Goal: Task Accomplishment & Management: Complete application form

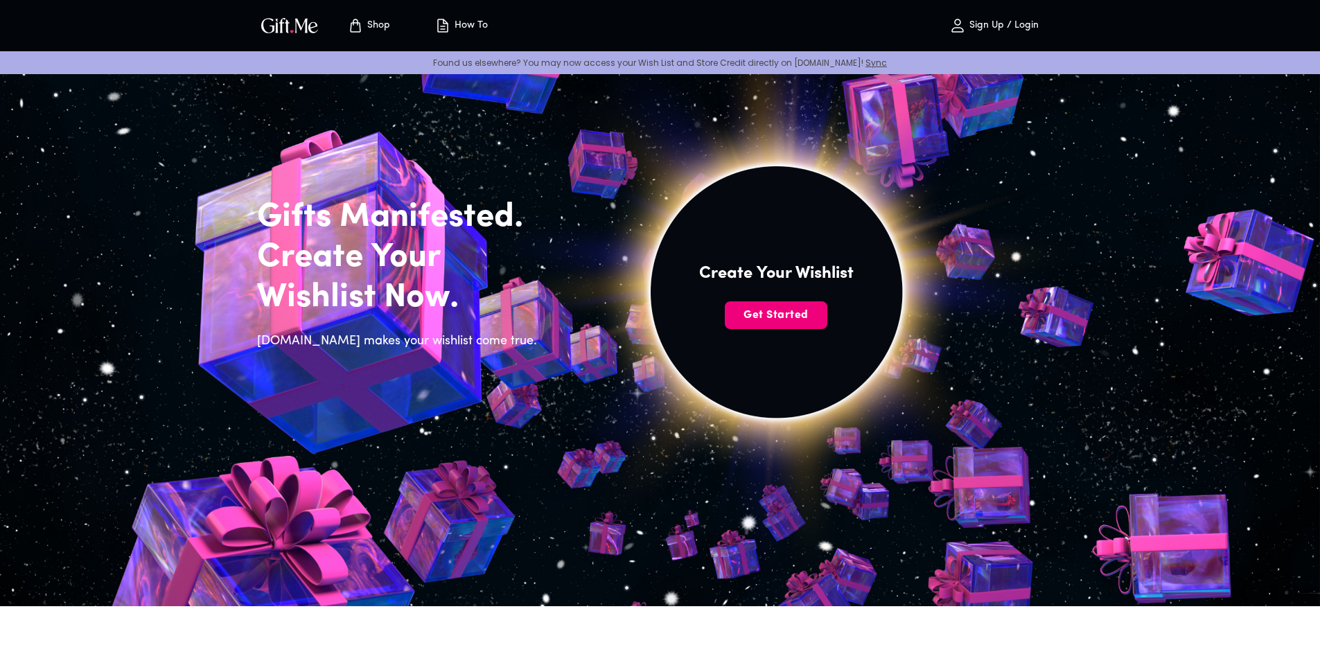
click at [764, 323] on span "Get Started" at bounding box center [776, 315] width 103 height 15
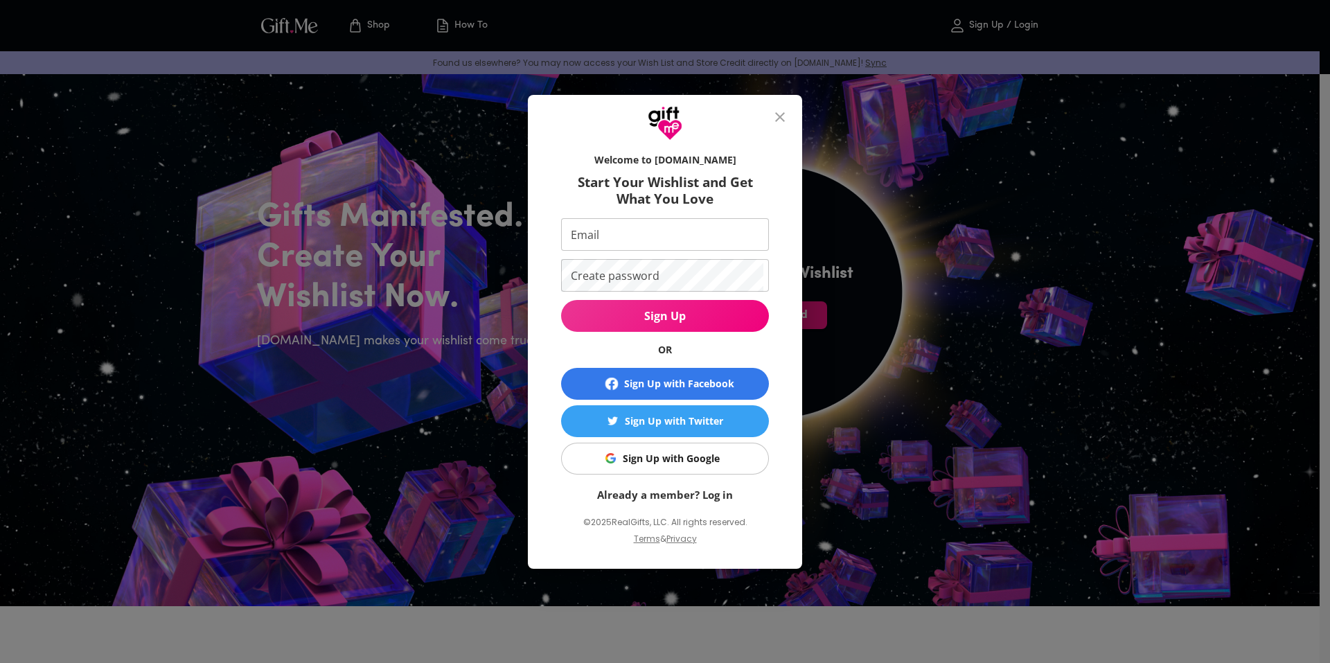
click at [656, 454] on div "Sign Up with Google" at bounding box center [671, 458] width 97 height 15
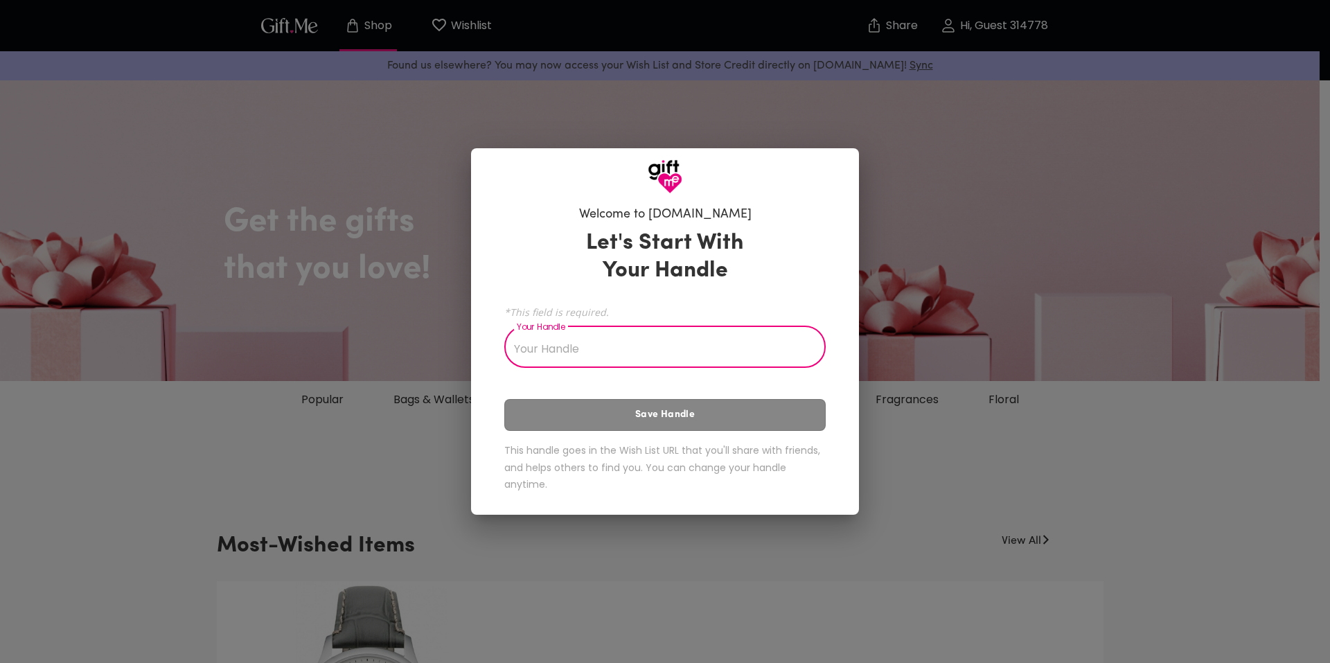
click at [703, 342] on input "Your Handle" at bounding box center [657, 348] width 306 height 39
click at [944, 321] on div "Welcome to [DOMAIN_NAME] Let's Start With Your Handle *This field is required. …" at bounding box center [665, 331] width 1330 height 663
click at [574, 354] on input "Your Handle" at bounding box center [657, 348] width 306 height 39
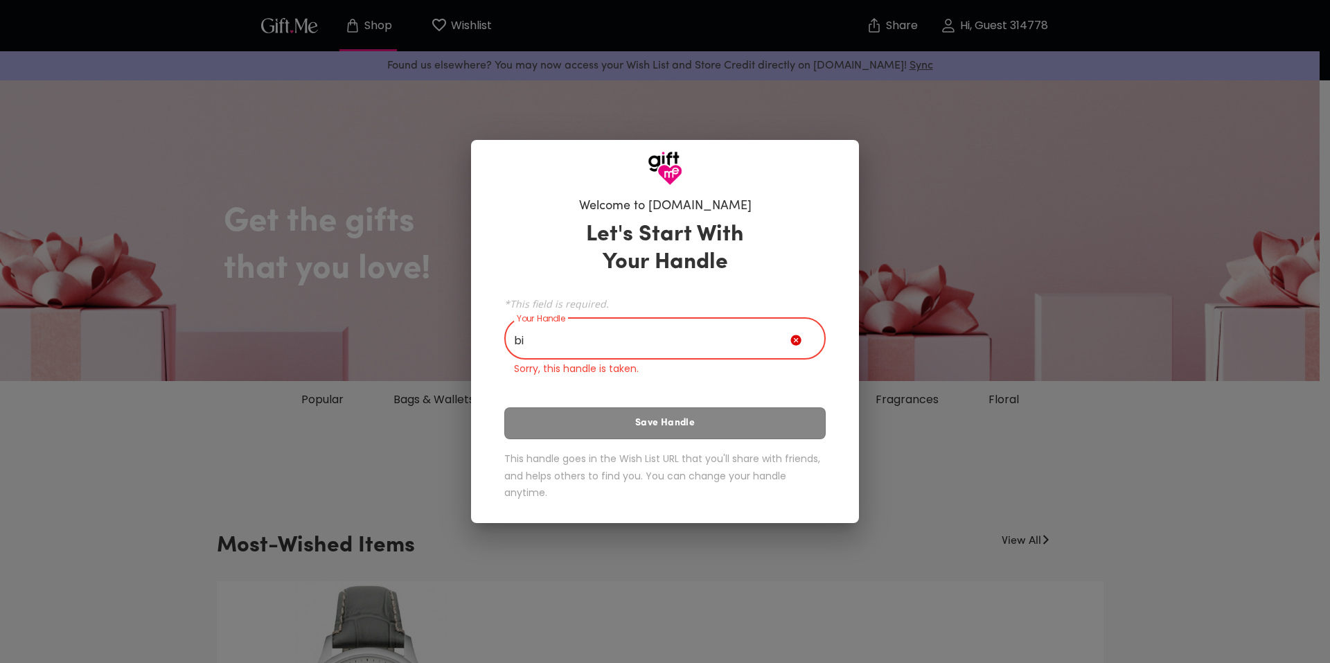
type input "b"
type input "[PERSON_NAME]"
drag, startPoint x: 681, startPoint y: 346, endPoint x: 299, endPoint y: 300, distance: 385.2
click at [299, 300] on div "Welcome to [DOMAIN_NAME] Let's Start With Your Handle *This field is required. …" at bounding box center [665, 331] width 1330 height 663
click at [1000, 291] on div "Welcome to [DOMAIN_NAME] Let's Start With Your Handle *This field is required. …" at bounding box center [665, 331] width 1330 height 663
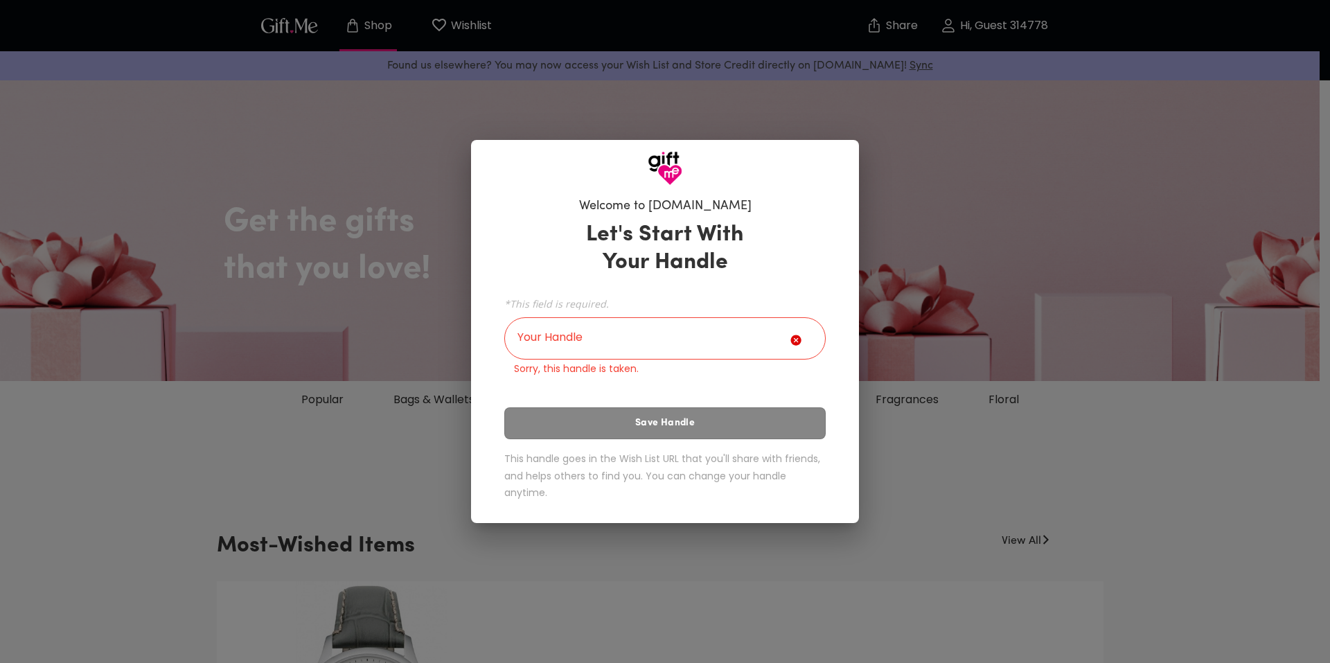
click at [666, 350] on input "Your Handle" at bounding box center [647, 340] width 286 height 39
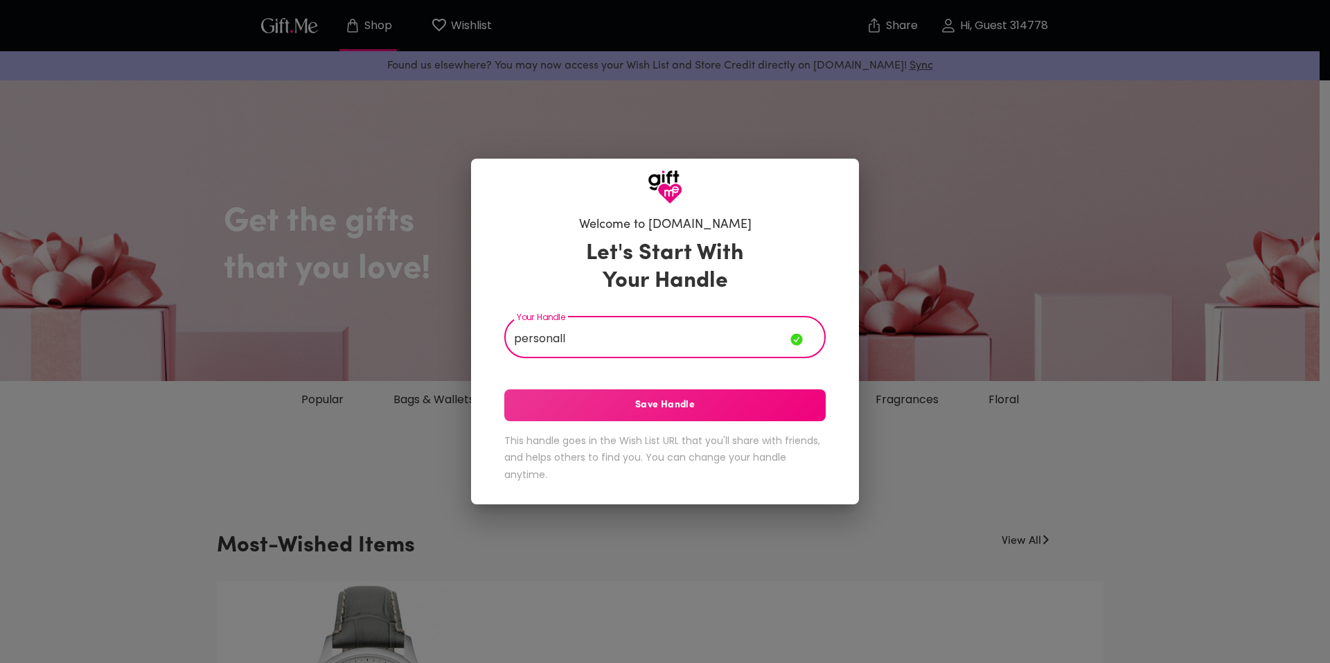
type input "personall"
click at [746, 398] on span "Save Handle" at bounding box center [664, 405] width 321 height 15
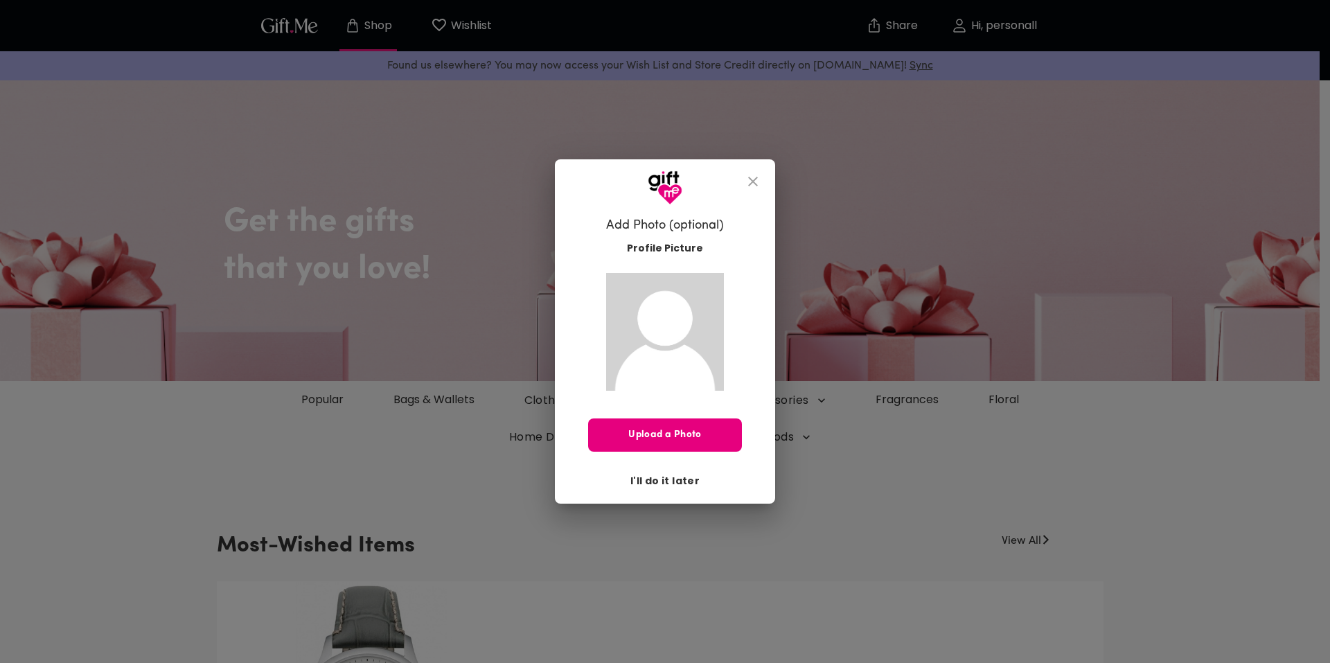
click at [655, 479] on span "I'll do it later" at bounding box center [664, 480] width 69 height 15
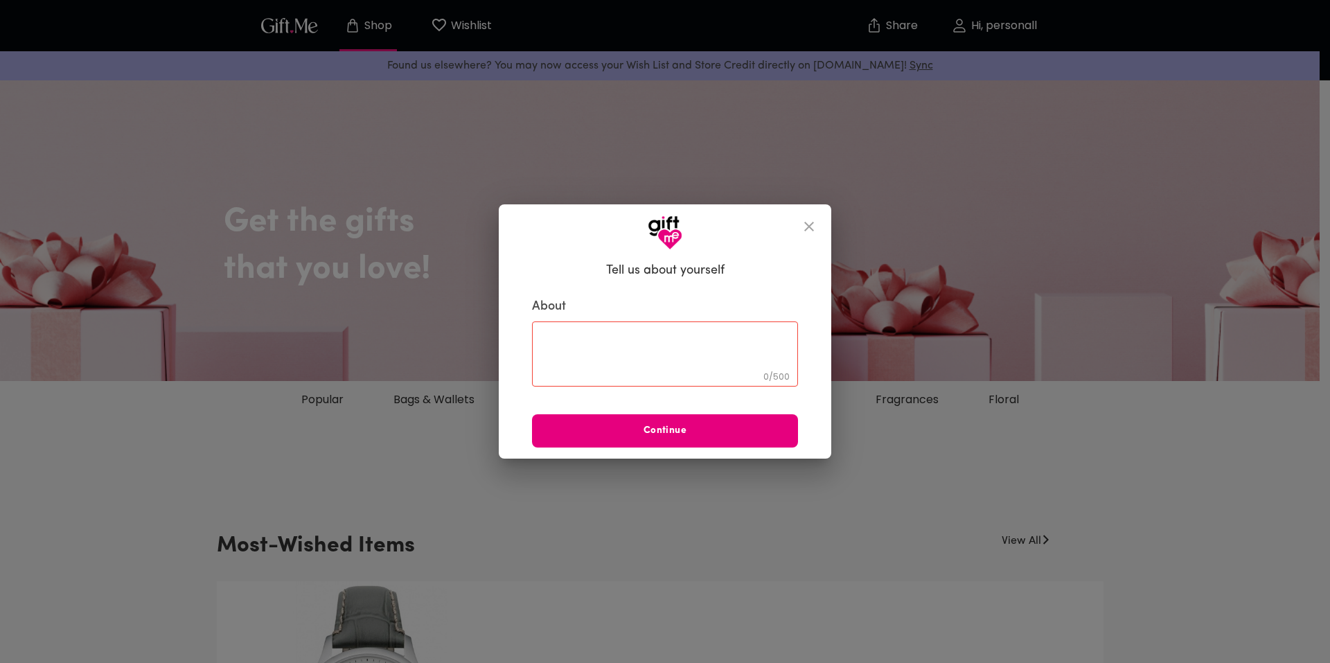
click at [809, 230] on icon "close" at bounding box center [809, 226] width 17 height 17
